Goal: Information Seeking & Learning: Compare options

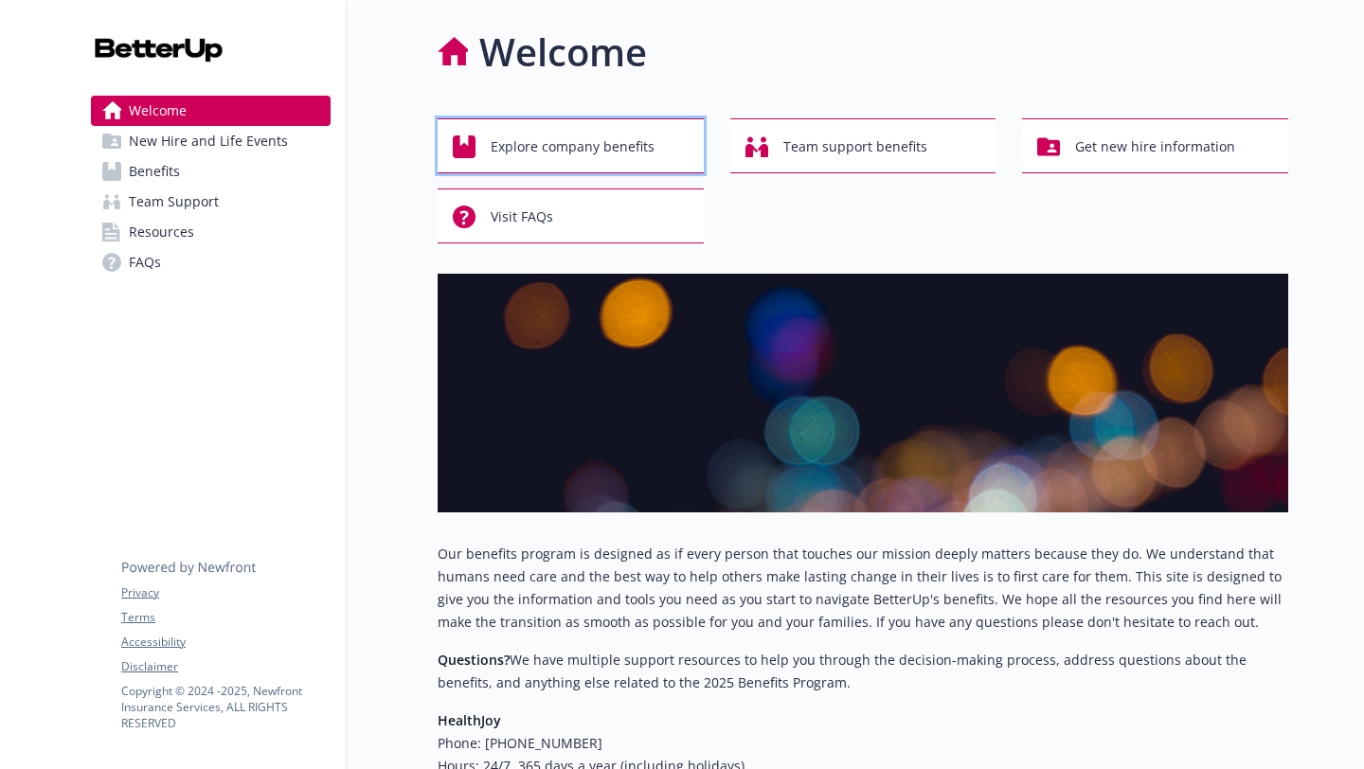
click at [623, 137] on span "Explore company benefits" at bounding box center [573, 147] width 164 height 36
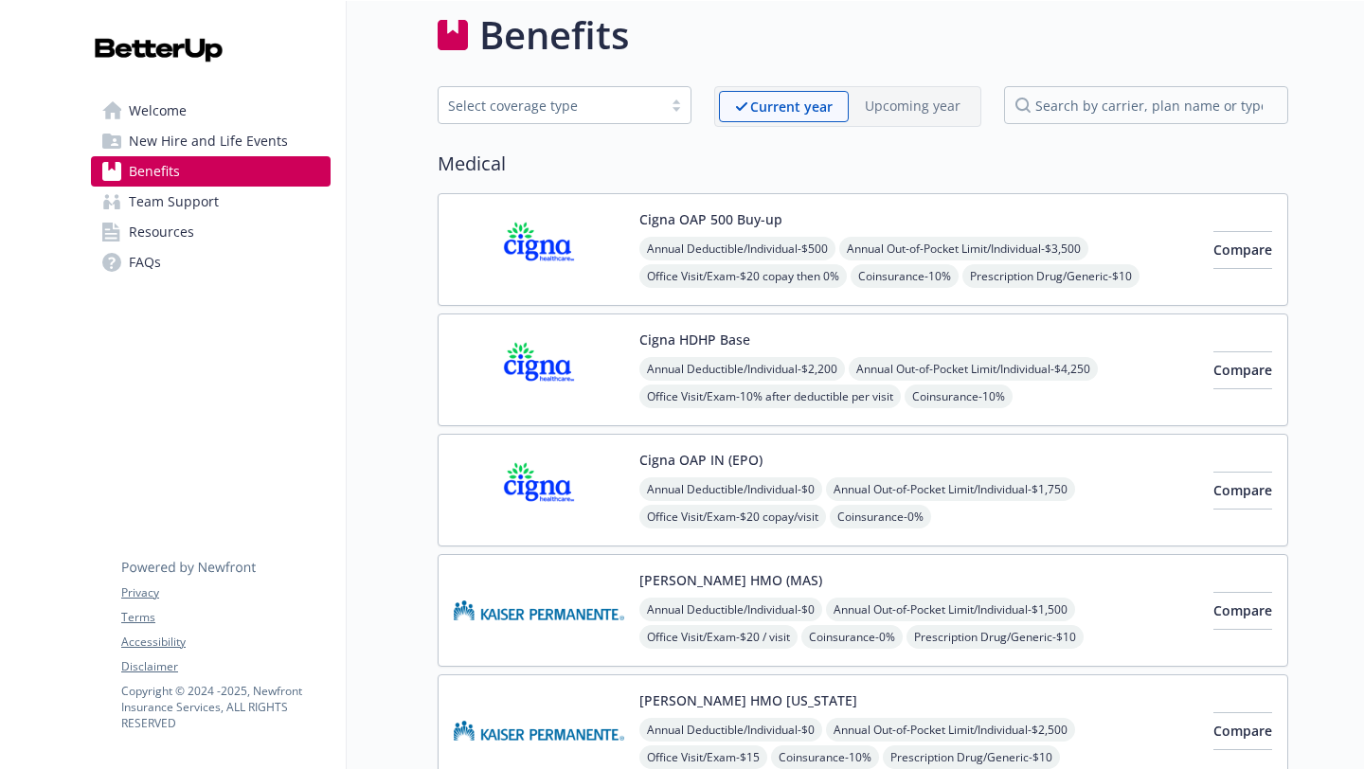
scroll to position [23, 0]
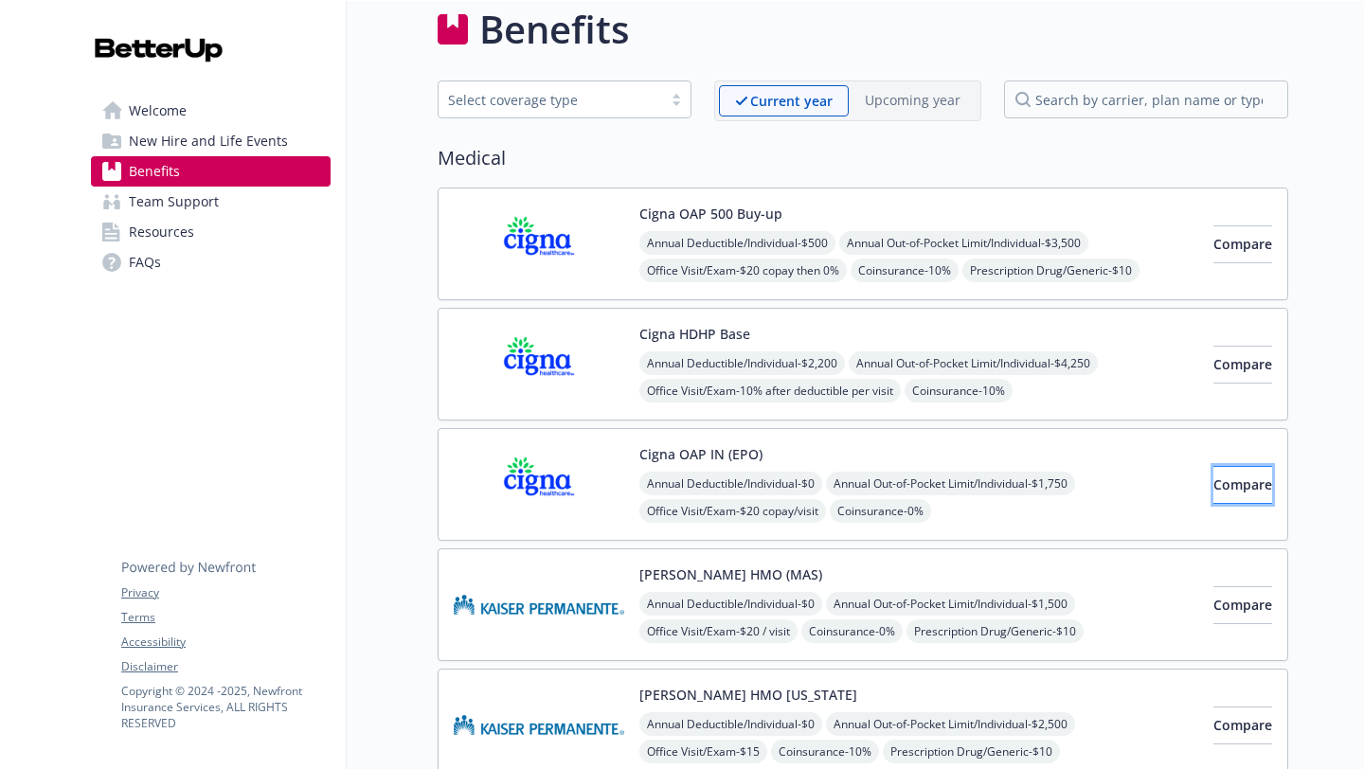
click at [1223, 485] on span "Compare" at bounding box center [1243, 485] width 59 height 18
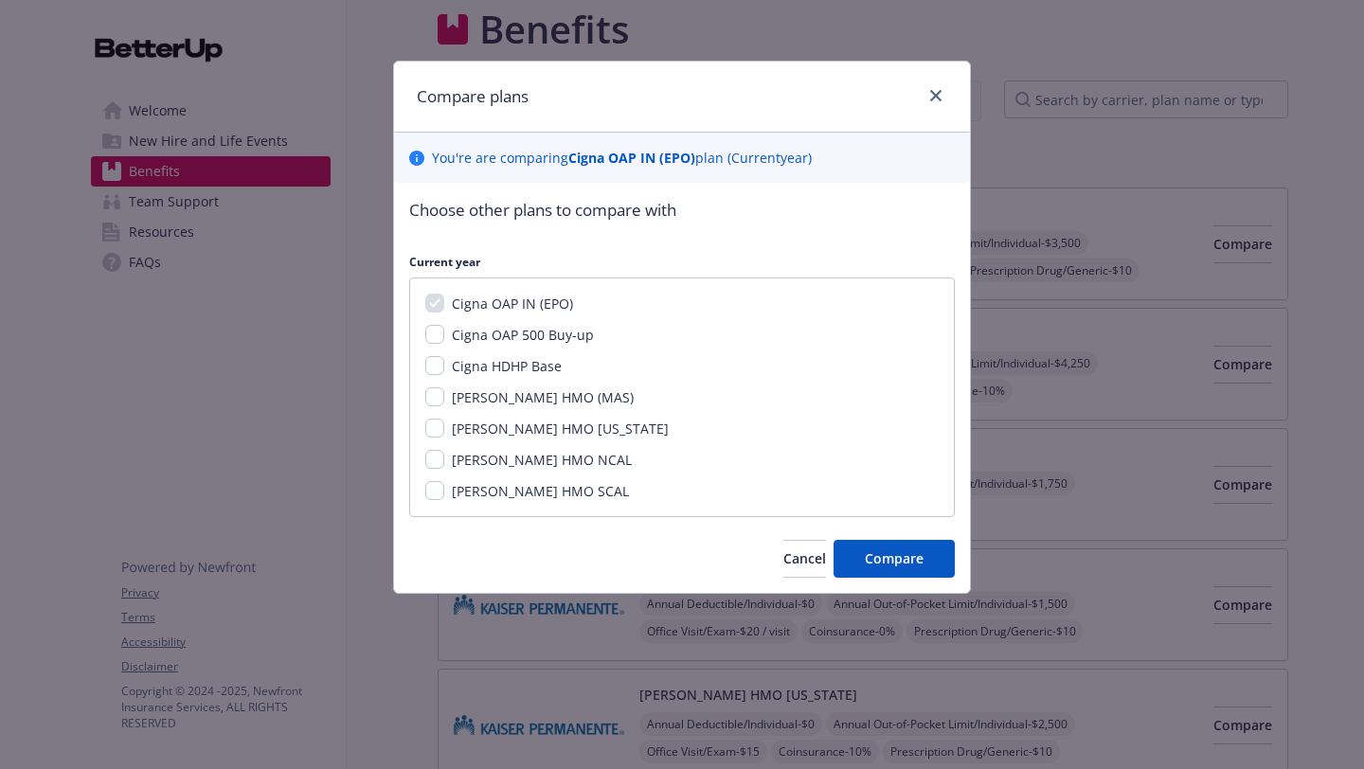
click at [421, 297] on div "Cigna OAP IN (EPO) Cigna OAP 500 Buy-up Cigna HDHP Base [PERSON_NAME] HMO (MAS)…" at bounding box center [682, 398] width 546 height 240
click at [433, 334] on input "Cigna OAP 500 Buy-up" at bounding box center [434, 334] width 19 height 19
checkbox input "true"
click at [433, 351] on div "Cigna OAP IN (EPO) Cigna OAP 500 Buy-up Cigna HDHP Base [PERSON_NAME] HMO (MAS)…" at bounding box center [682, 398] width 546 height 240
click at [440, 369] on input "Cigna HDHP Base" at bounding box center [434, 365] width 19 height 19
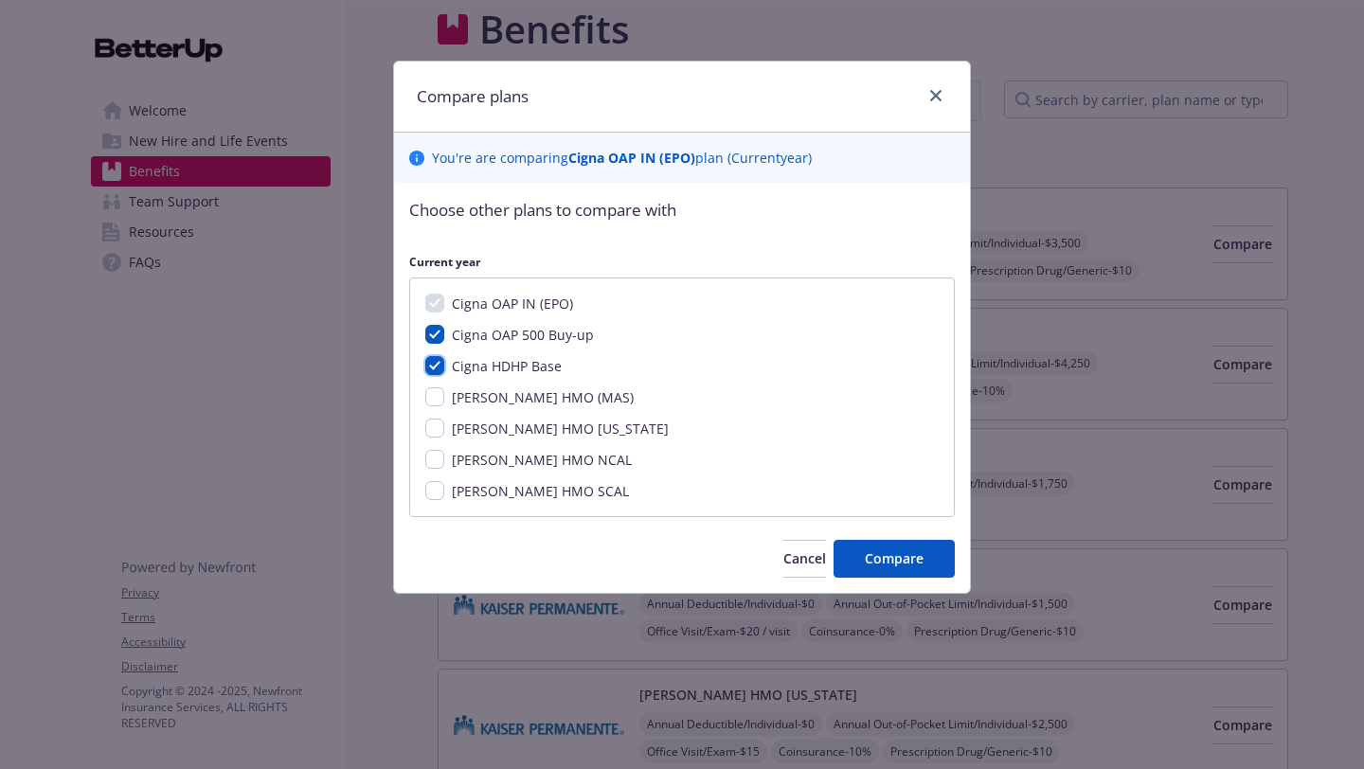
checkbox input "true"
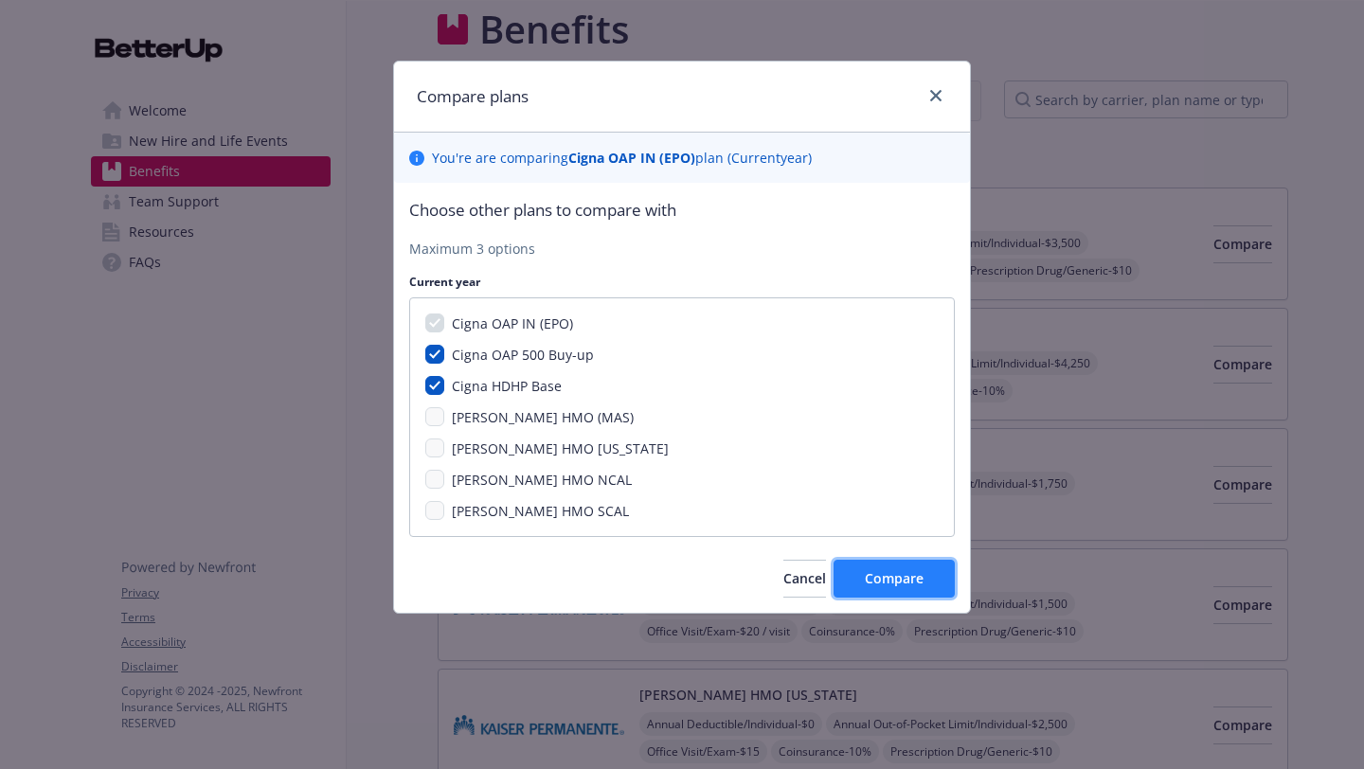
click at [924, 572] on button "Compare" at bounding box center [894, 579] width 121 height 38
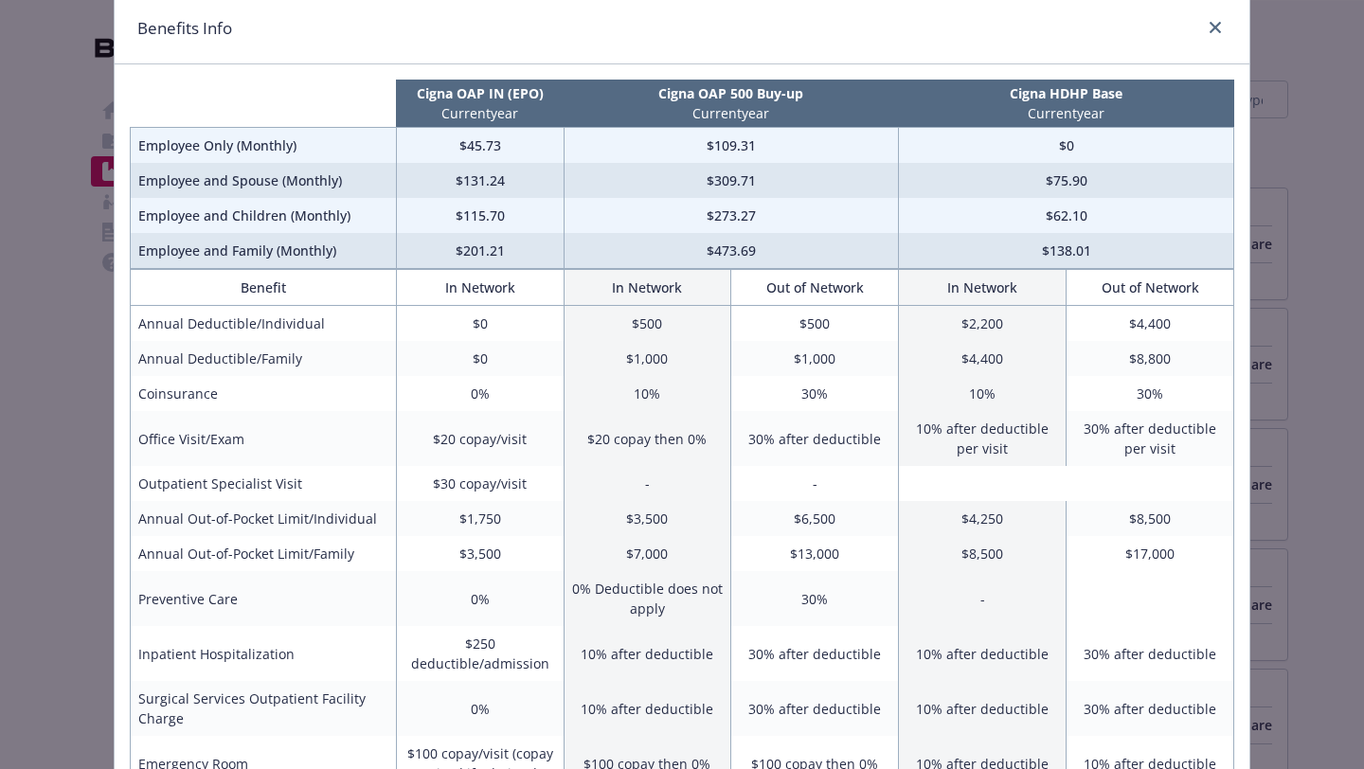
scroll to position [79, 0]
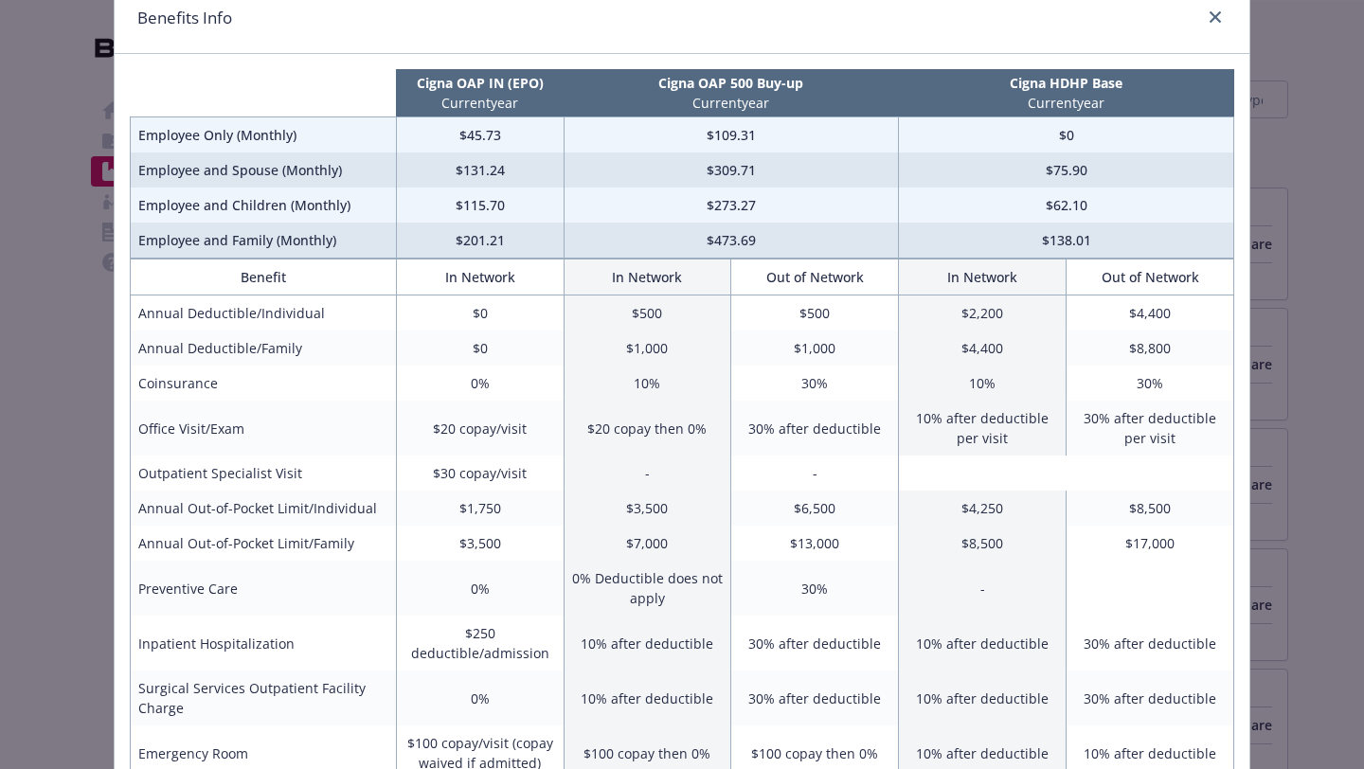
click at [815, 388] on td "30%" at bounding box center [815, 383] width 168 height 35
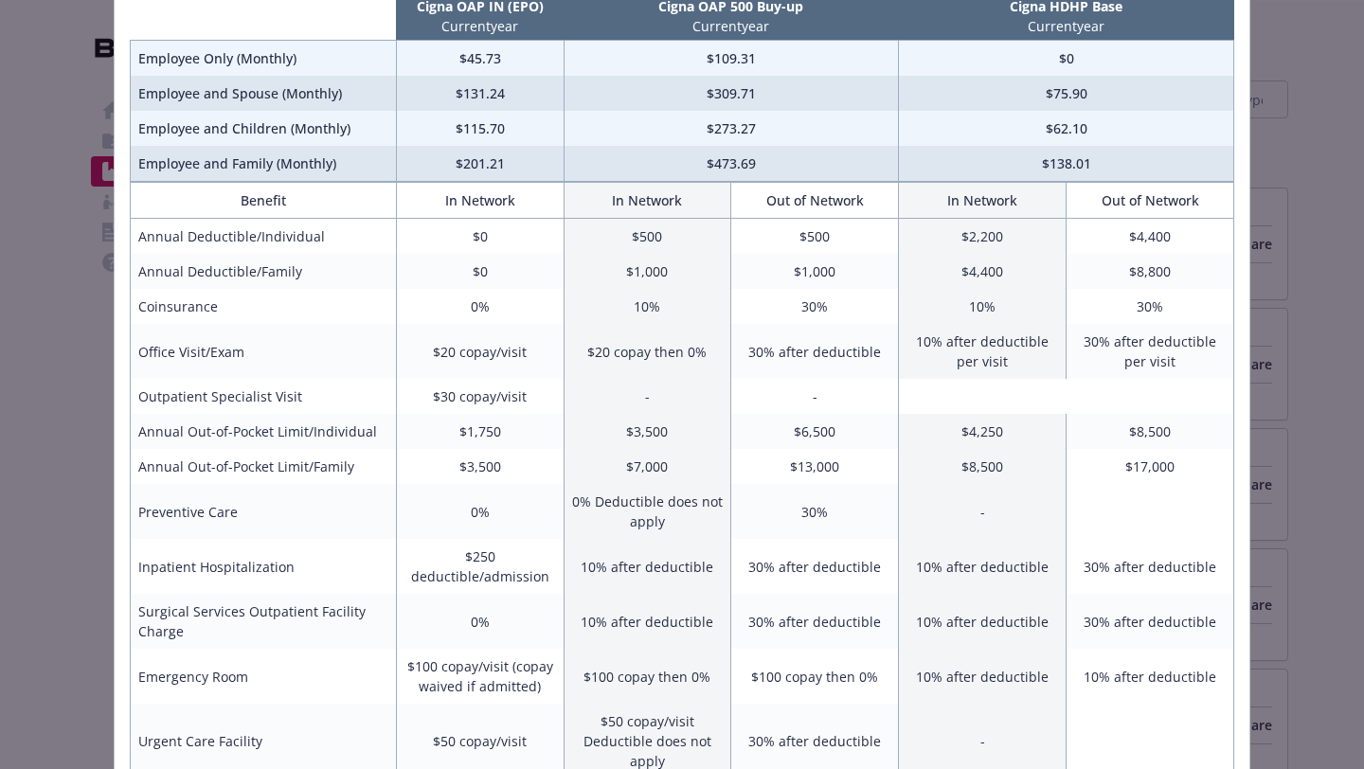
scroll to position [147, 0]
